Goal: Check status: Check status

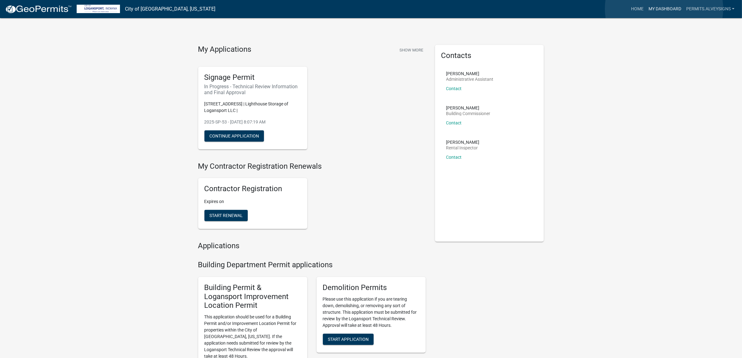
click at [665, 8] on link "My Dashboard" at bounding box center [665, 9] width 38 height 12
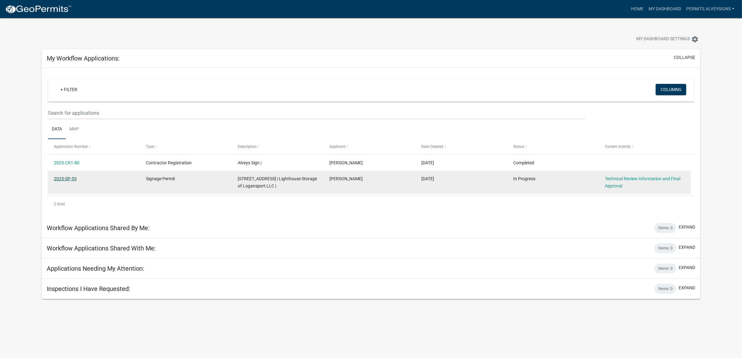
click at [70, 181] on link "2025-SP-53" at bounding box center [65, 178] width 23 height 5
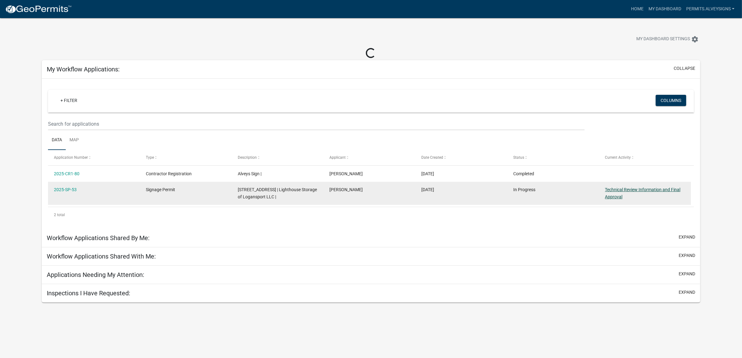
click at [610, 199] on link "Technical Review Information and Final Approval" at bounding box center [642, 193] width 75 height 12
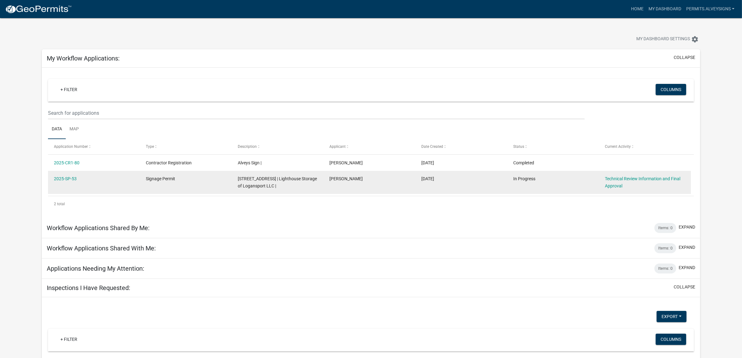
click at [643, 190] on div "Technical Review Information and Final Approval" at bounding box center [645, 182] width 80 height 14
click at [642, 188] on link "Technical Review Information and Final Approval" at bounding box center [642, 182] width 75 height 12
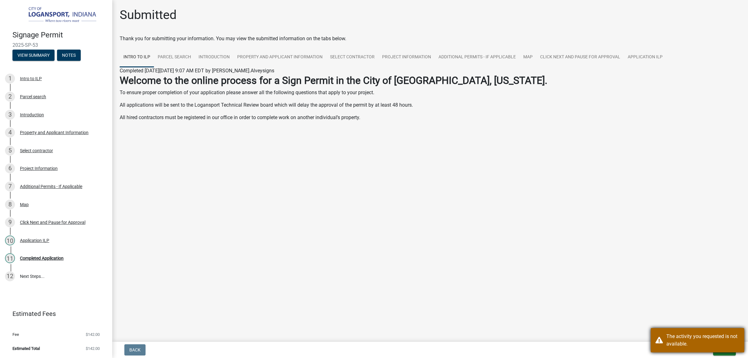
click at [673, 337] on div "The activity you requested is not available." at bounding box center [703, 340] width 73 height 15
click at [718, 349] on span "Exit" at bounding box center [722, 349] width 9 height 5
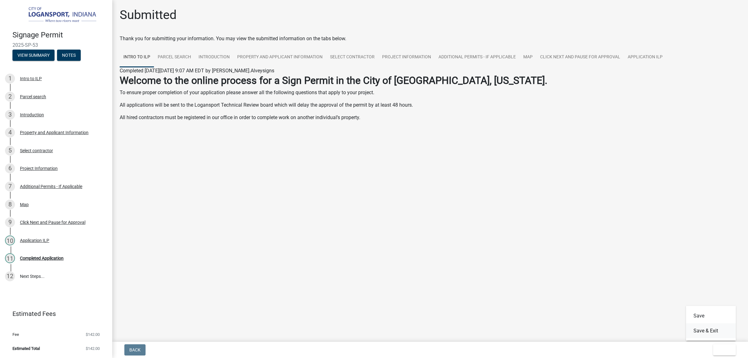
click at [719, 329] on button "Save & Exit" at bounding box center [711, 330] width 50 height 15
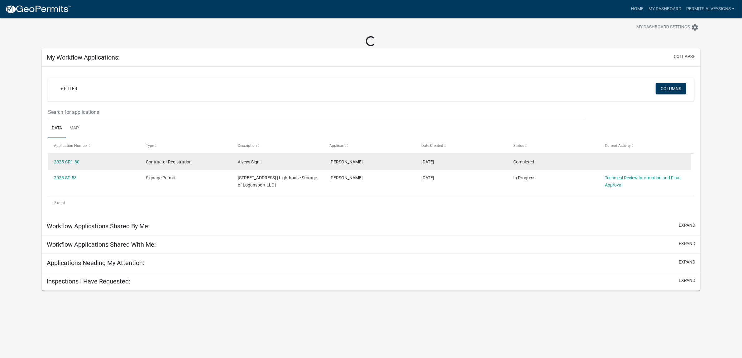
scroll to position [19, 0]
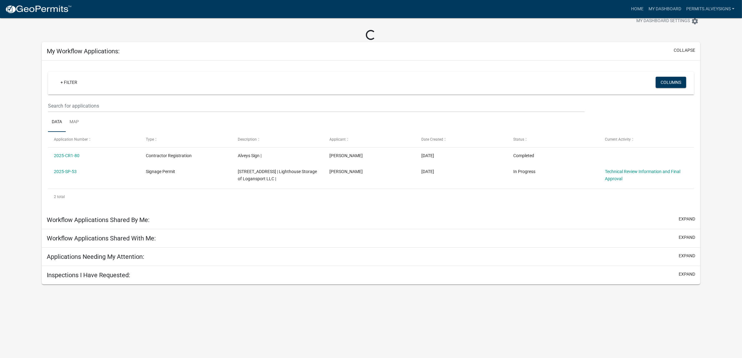
click at [106, 279] on h5 "Inspections I Have Requested:" at bounding box center [89, 274] width 84 height 7
click at [684, 278] on button "expand" at bounding box center [687, 274] width 17 height 7
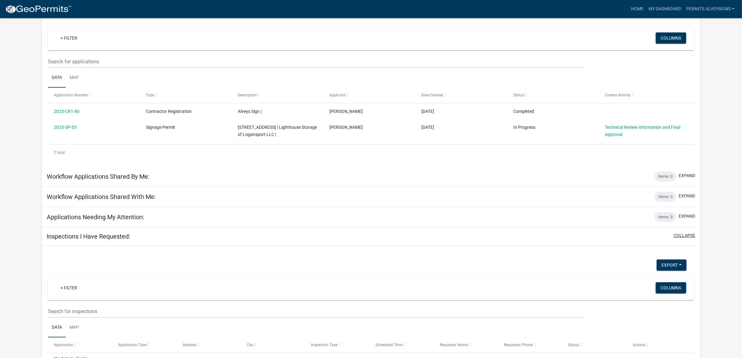
scroll to position [0, 0]
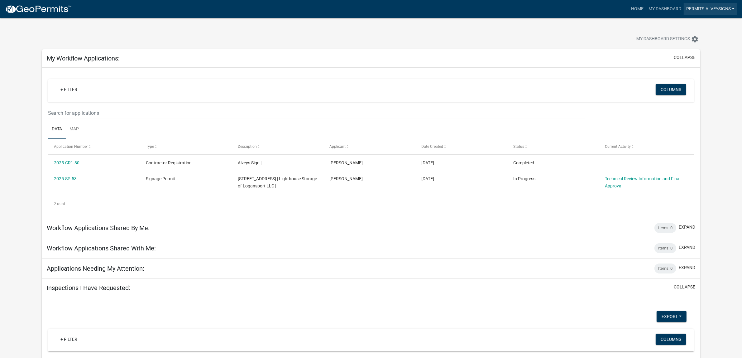
click at [711, 12] on link "Permits.Alveysigns" at bounding box center [710, 9] width 53 height 12
click at [653, 15] on link "My Dashboard" at bounding box center [665, 9] width 38 height 12
click at [653, 43] on span "My Dashboard Settings" at bounding box center [664, 39] width 54 height 7
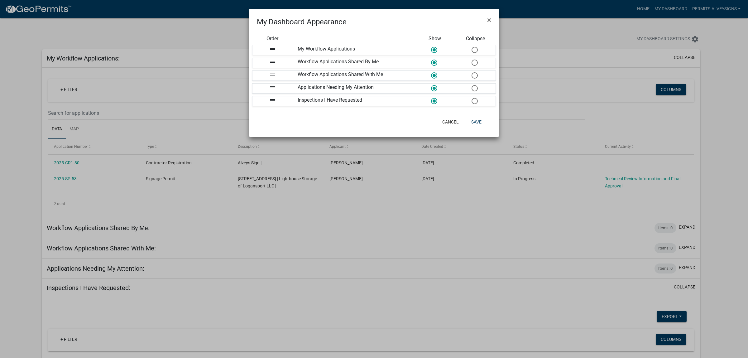
click at [658, 42] on ngb-modal-window "My Dashboard Appearance × Order Show Collapse drag_handle My Workflow Applicati…" at bounding box center [374, 179] width 748 height 358
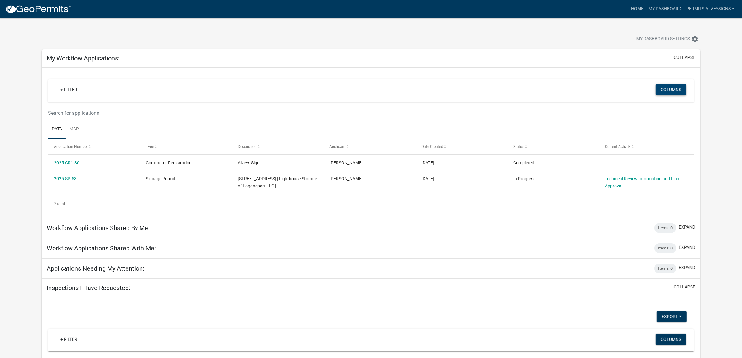
click at [670, 95] on button "Columns" at bounding box center [671, 89] width 31 height 11
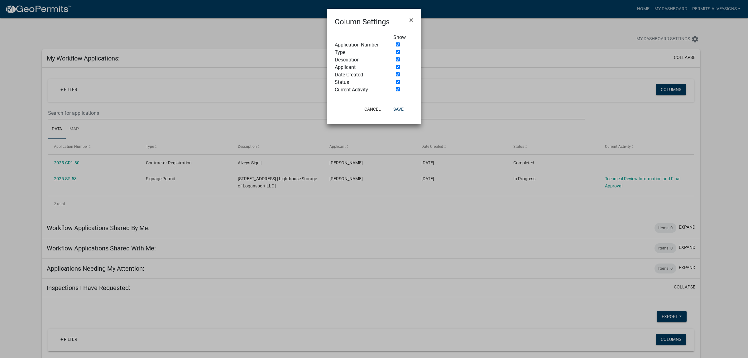
click at [663, 58] on ngb-modal-window "Column Settings × Show Application Number Type Description Applicant Date Creat…" at bounding box center [374, 179] width 748 height 358
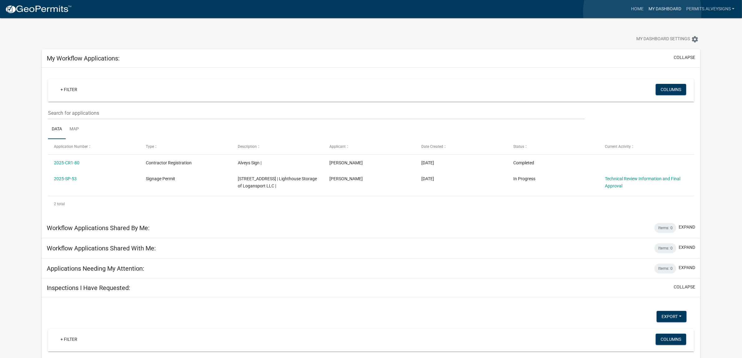
click at [646, 12] on link "My Dashboard" at bounding box center [665, 9] width 38 height 12
click at [693, 43] on icon "settings" at bounding box center [695, 39] width 7 height 7
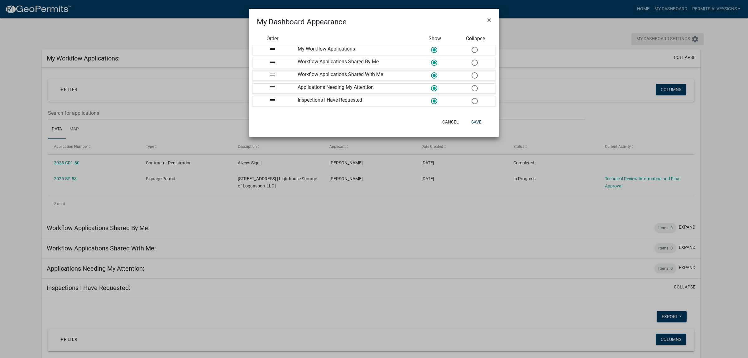
click at [693, 43] on ngb-modal-window "My Dashboard Appearance × Order Show Collapse drag_handle My Workflow Applicati…" at bounding box center [374, 179] width 748 height 358
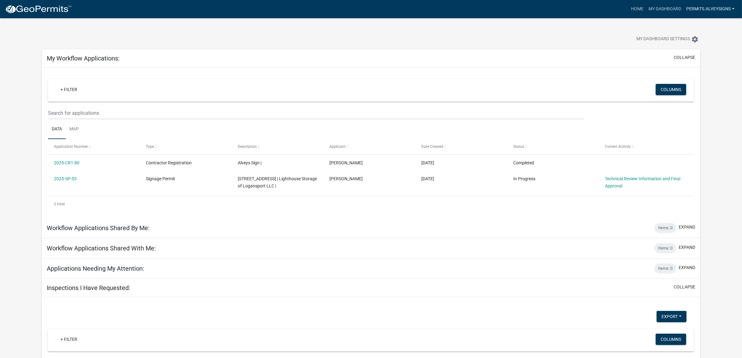
click at [713, 12] on link "Permits.Alveysigns" at bounding box center [710, 9] width 53 height 12
click at [713, 27] on link "Account" at bounding box center [713, 25] width 50 height 15
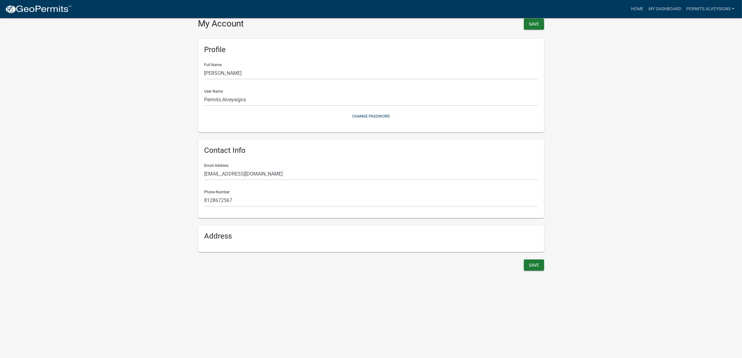
scroll to position [9, 0]
drag, startPoint x: 480, startPoint y: 307, endPoint x: 488, endPoint y: 288, distance: 21.4
click at [479, 252] on div "Address" at bounding box center [371, 238] width 346 height 27
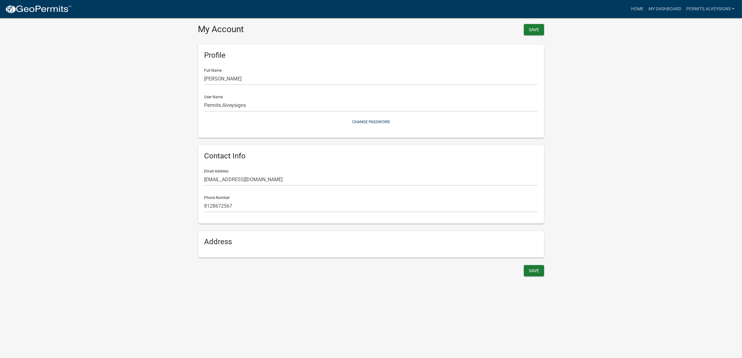
scroll to position [0, 0]
click at [629, 13] on link "Home" at bounding box center [637, 9] width 17 height 12
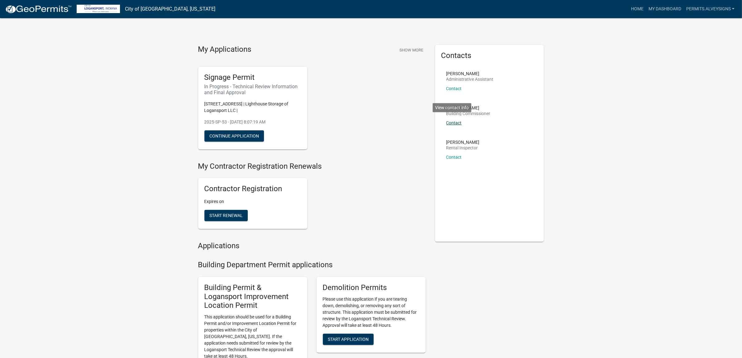
click at [462, 125] on link "Contact" at bounding box center [455, 122] width 16 height 5
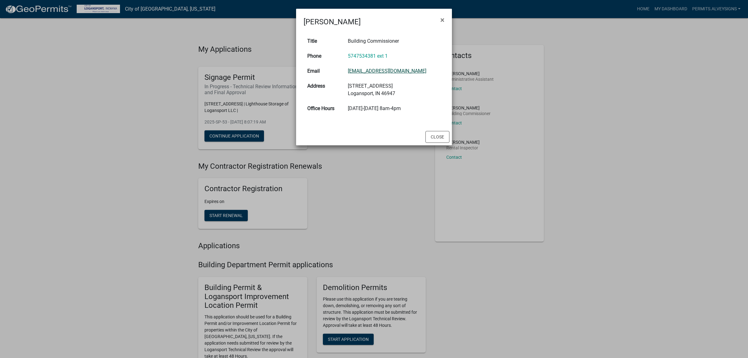
click at [383, 74] on link "[EMAIL_ADDRESS][DOMAIN_NAME]" at bounding box center [387, 71] width 79 height 6
click at [442, 19] on span "×" at bounding box center [443, 20] width 4 height 9
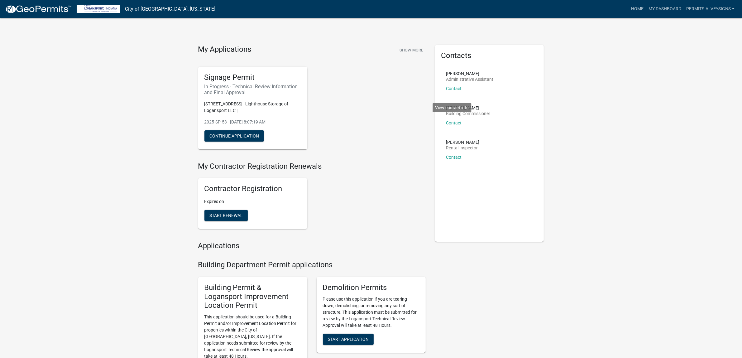
click at [368, 154] on div "Signage Permit In Progress - Technical Review Information and Final Approval [S…" at bounding box center [312, 108] width 237 height 93
click at [660, 11] on link "My Dashboard" at bounding box center [665, 9] width 38 height 12
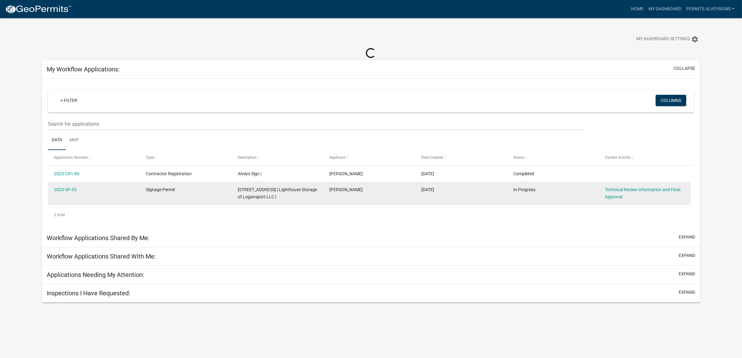
drag, startPoint x: 85, startPoint y: 225, endPoint x: 55, endPoint y: 226, distance: 29.7
click at [55, 205] on datatable-body-cell "2025-SP-53" at bounding box center [94, 193] width 92 height 23
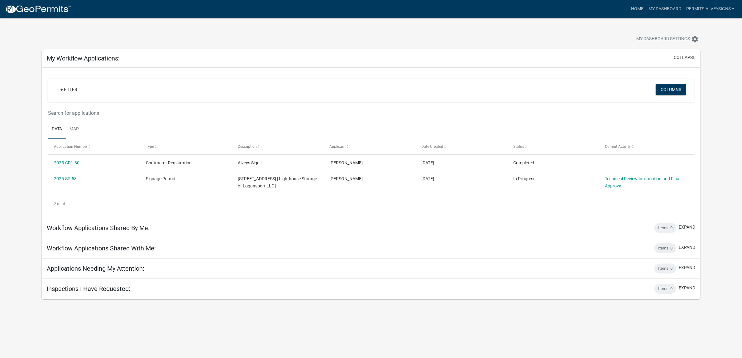
click at [306, 238] on div "Workflow Applications Shared By Me: Items: 0 expand" at bounding box center [371, 228] width 659 height 20
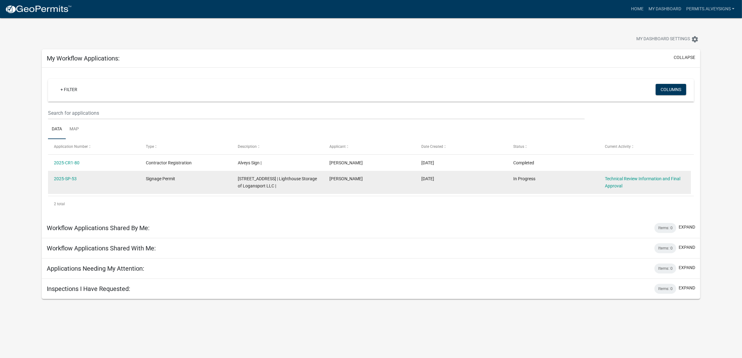
drag, startPoint x: 83, startPoint y: 212, endPoint x: 56, endPoint y: 211, distance: 26.8
click at [56, 194] on datatable-body-cell "2025-SP-53" at bounding box center [94, 182] width 92 height 23
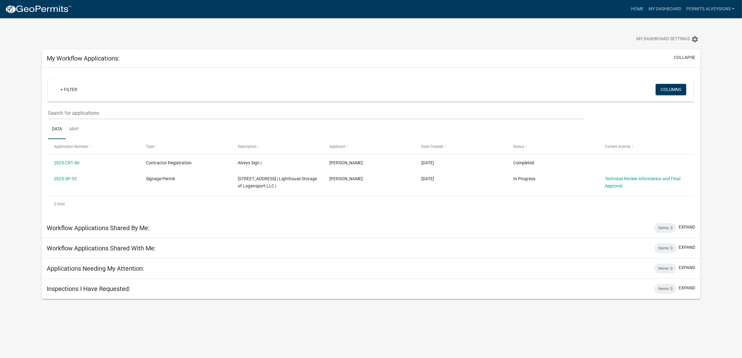
copy link "2025-SP-53"
